Goal: Check status

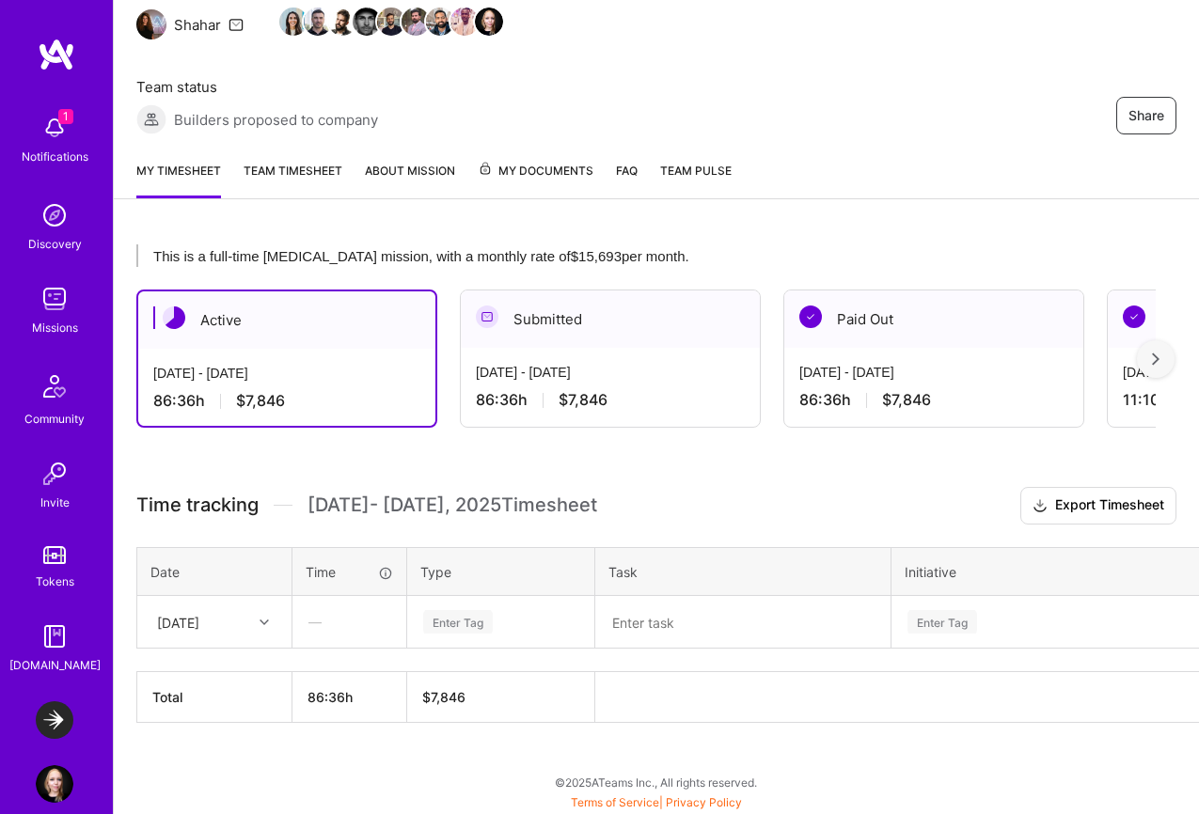
click at [55, 133] on img at bounding box center [55, 128] width 38 height 38
click at [55, 133] on div "1 Notifications Discovery Missions Community Invite Tokens [DOMAIN_NAME]" at bounding box center [56, 390] width 113 height 570
click at [85, 155] on div "Notifications" at bounding box center [55, 157] width 67 height 20
click at [85, 155] on div "1 Notifications Discovery Missions Community Invite Tokens [DOMAIN_NAME]" at bounding box center [56, 390] width 113 height 570
click at [302, 167] on link "Team timesheet" at bounding box center [292, 180] width 99 height 38
